Goal: Navigation & Orientation: Find specific page/section

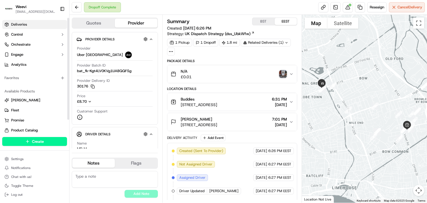
click at [26, 27] on link "Deliveries" at bounding box center [34, 24] width 65 height 9
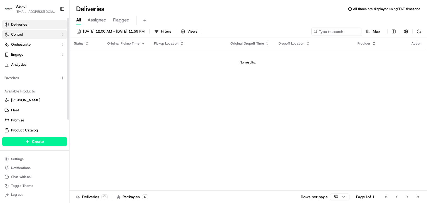
click at [42, 34] on button "Control" at bounding box center [34, 34] width 65 height 9
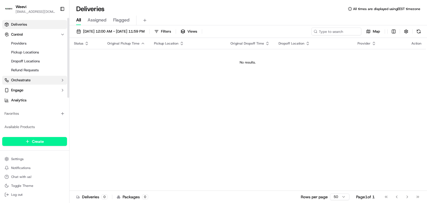
click at [43, 76] on button "Orchestrate" at bounding box center [34, 80] width 65 height 9
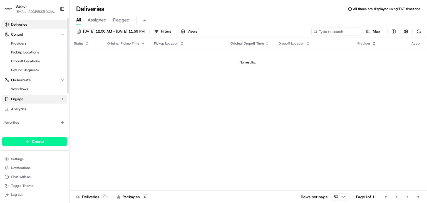
click at [43, 96] on button "Engage" at bounding box center [34, 99] width 65 height 9
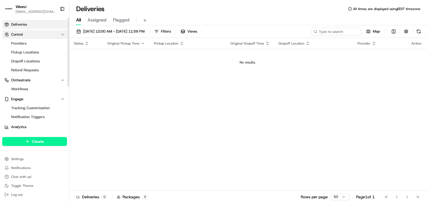
click at [21, 35] on span "Control" at bounding box center [17, 34] width 12 height 5
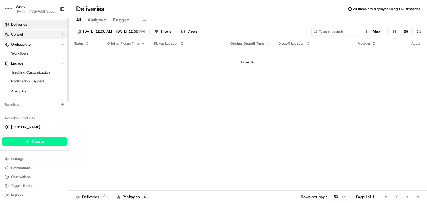
click at [21, 35] on span "Control" at bounding box center [17, 34] width 12 height 5
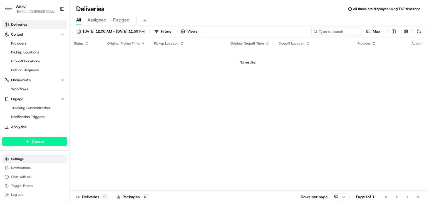
click at [35, 161] on html "Weevi [EMAIL_ADDRESS][DOMAIN_NAME] Toggle Sidebar Deliveries Control Providers …" at bounding box center [213, 101] width 427 height 203
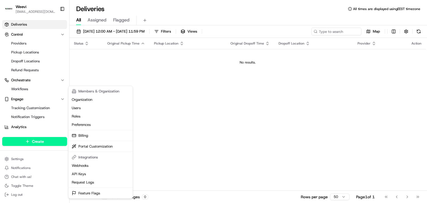
click at [28, 23] on html "Weevi [EMAIL_ADDRESS][DOMAIN_NAME] Toggle Sidebar Deliveries Control Providers …" at bounding box center [213, 101] width 427 height 203
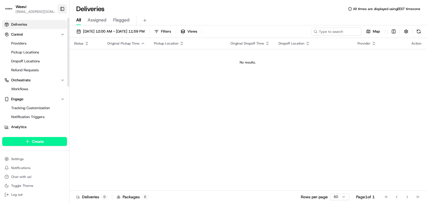
click at [61, 9] on button "Toggle Sidebar" at bounding box center [62, 8] width 9 height 9
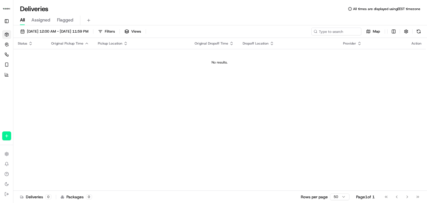
click at [7, 9] on img "button" at bounding box center [6, 9] width 9 height 8
click at [10, 20] on button "Toggle Sidebar" at bounding box center [6, 21] width 9 height 9
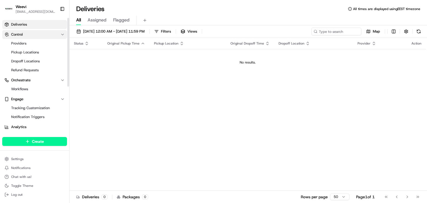
click at [23, 34] on button "Control" at bounding box center [34, 34] width 65 height 9
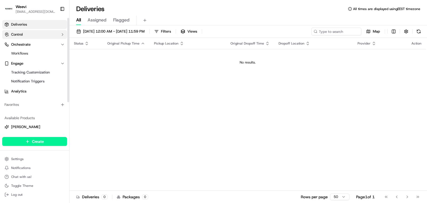
click at [27, 35] on button "Control" at bounding box center [34, 34] width 65 height 9
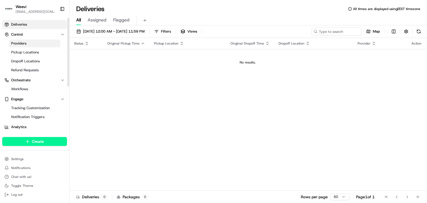
click at [34, 46] on link "Providers" at bounding box center [34, 43] width 51 height 8
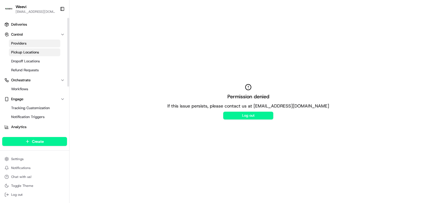
click at [36, 51] on span "Pickup Locations" at bounding box center [25, 52] width 28 height 5
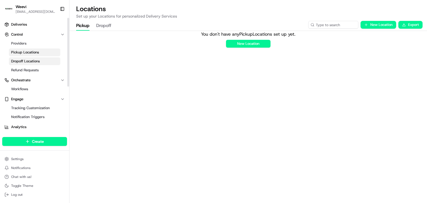
click at [37, 58] on link "Dropoff Locations" at bounding box center [34, 61] width 51 height 8
click at [34, 68] on span "Refund Requests" at bounding box center [25, 70] width 28 height 5
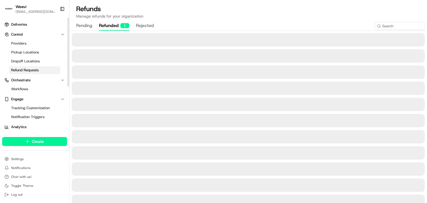
click at [111, 29] on button "refunded 1" at bounding box center [114, 25] width 30 height 9
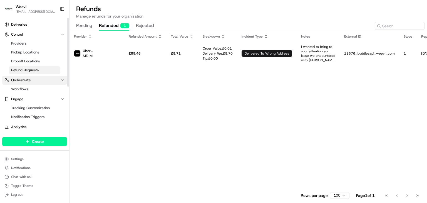
click at [27, 82] on span "Orchestrate" at bounding box center [20, 80] width 19 height 5
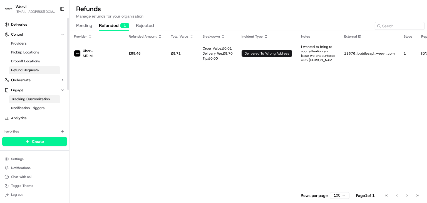
click at [34, 96] on link "Tracking Customization" at bounding box center [34, 99] width 51 height 8
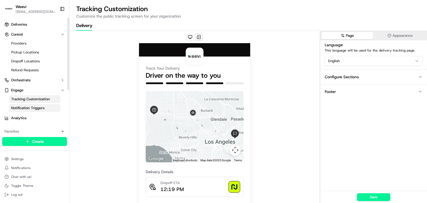
click at [32, 109] on span "Notification Triggers" at bounding box center [27, 107] width 33 height 5
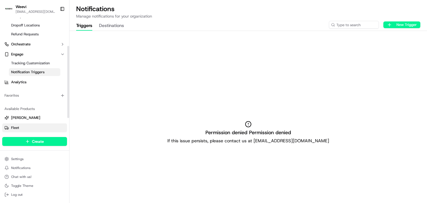
scroll to position [56, 0]
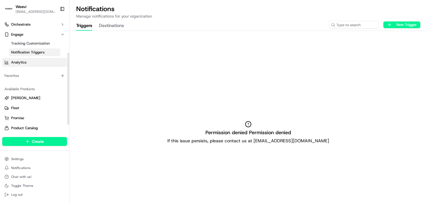
click at [28, 64] on link "Analytics" at bounding box center [34, 62] width 65 height 9
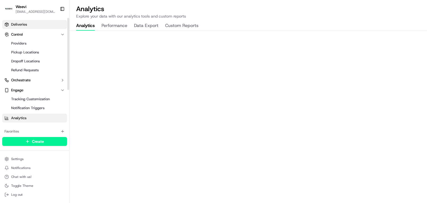
click at [31, 28] on link "Deliveries" at bounding box center [34, 24] width 65 height 9
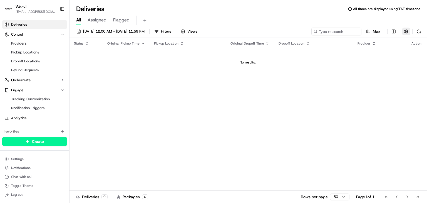
click at [408, 34] on button "button" at bounding box center [406, 32] width 8 height 8
click at [404, 32] on button "button" at bounding box center [406, 32] width 8 height 8
click at [29, 101] on span "Tracking Customization" at bounding box center [30, 98] width 39 height 5
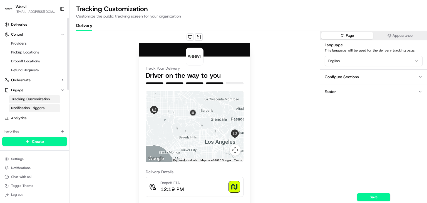
click at [28, 106] on span "Notification Triggers" at bounding box center [27, 107] width 33 height 5
